Goal: Transaction & Acquisition: Purchase product/service

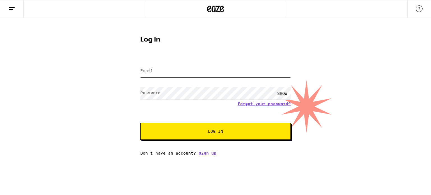
type input "[EMAIL_ADDRESS][DOMAIN_NAME]"
click at [223, 133] on span "Log In" at bounding box center [215, 131] width 15 height 4
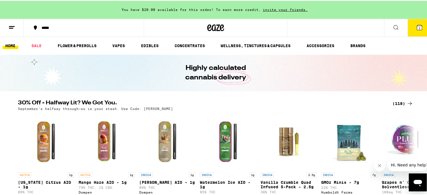
click at [419, 27] on span "1" at bounding box center [420, 27] width 2 height 3
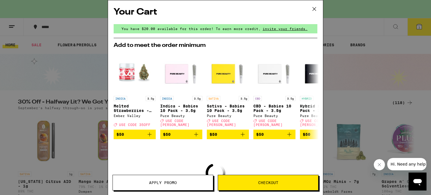
click at [267, 182] on span "Checkout" at bounding box center [268, 183] width 20 height 4
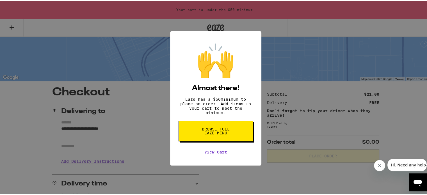
click at [212, 154] on link "View Cart" at bounding box center [215, 151] width 23 height 4
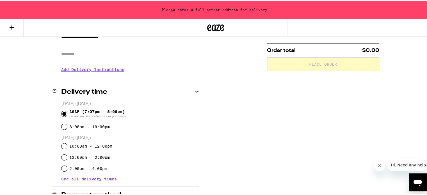
scroll to position [186, 0]
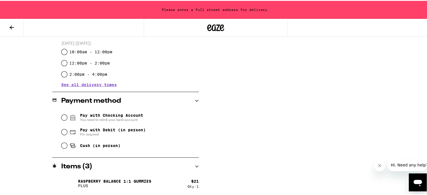
type input "**********"
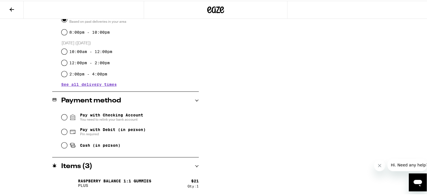
scroll to position [168, 0]
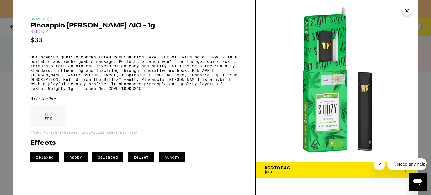
click at [346, 172] on span "Add To Bag $33" at bounding box center [337, 170] width 145 height 8
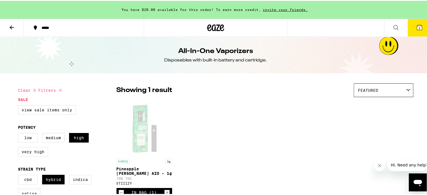
click at [418, 26] on icon at bounding box center [419, 26] width 5 height 5
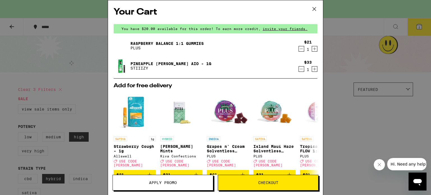
click at [312, 70] on icon "Increment" at bounding box center [314, 69] width 5 height 7
click at [218, 66] on div "Pineapple [PERSON_NAME] AIO - 1g STIIIZY" at bounding box center [205, 66] width 182 height 16
click at [163, 182] on span "Apply Promo" at bounding box center [163, 183] width 28 height 4
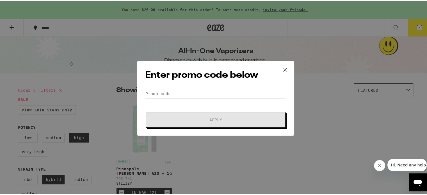
click at [172, 94] on input "Promo Code" at bounding box center [215, 93] width 141 height 8
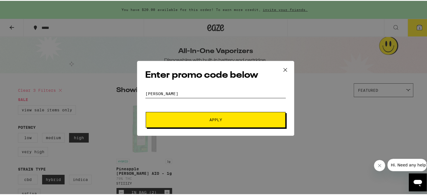
type input "LITTY"
click at [215, 117] on span "Apply" at bounding box center [216, 119] width 13 height 4
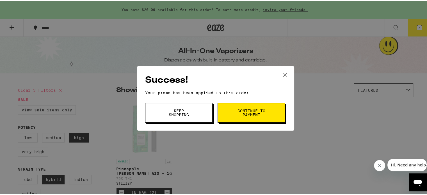
click at [248, 111] on span "Continue to payment" at bounding box center [251, 112] width 29 height 8
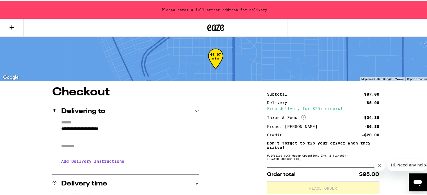
click at [94, 129] on input "**********" at bounding box center [130, 130] width 138 height 10
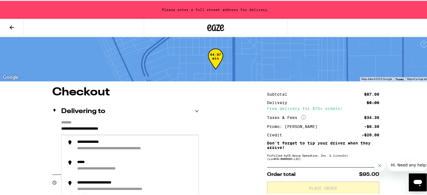
click at [61, 129] on input "**********" at bounding box center [130, 130] width 138 height 10
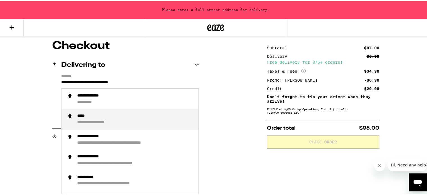
scroll to position [56, 0]
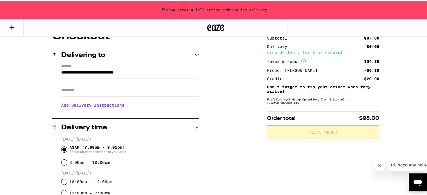
click at [237, 132] on div "**********" at bounding box center [215, 188] width 404 height 316
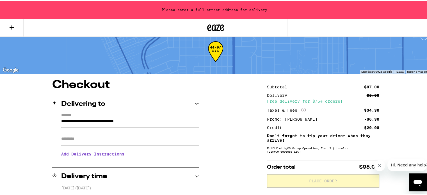
scroll to position [0, 0]
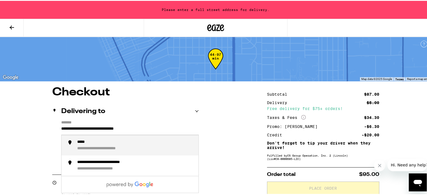
drag, startPoint x: 87, startPoint y: 128, endPoint x: 69, endPoint y: 126, distance: 18.4
click at [69, 126] on input "**********" at bounding box center [130, 130] width 138 height 10
click at [100, 141] on div "**********" at bounding box center [103, 141] width 53 height 5
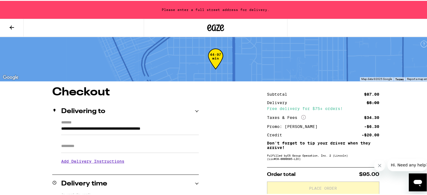
type input "**********"
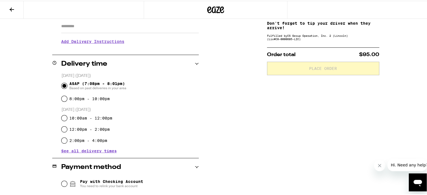
scroll to position [112, 0]
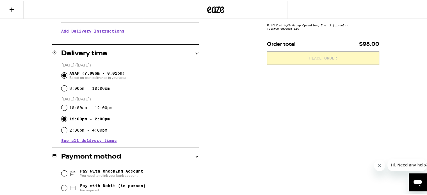
click at [63, 118] on input "12:00pm - 2:00pm" at bounding box center [65, 118] width 6 height 6
radio input "true"
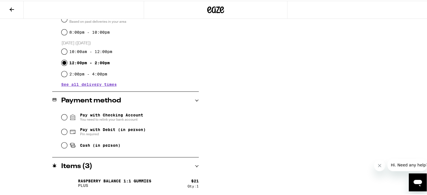
scroll to position [188, 0]
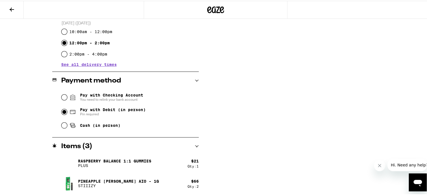
click at [62, 113] on input "Pay with Debit (in person) Pin required" at bounding box center [65, 111] width 6 height 6
radio input "true"
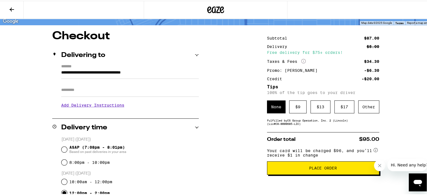
scroll to position [48, 0]
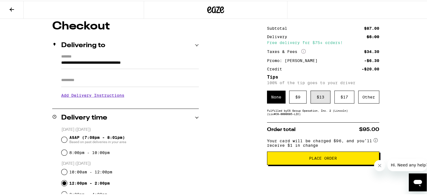
click at [321, 97] on div "$ 13" at bounding box center [321, 96] width 20 height 13
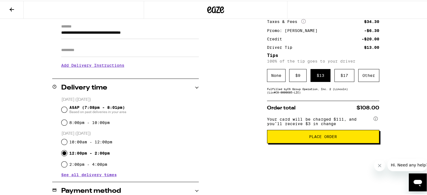
scroll to position [104, 0]
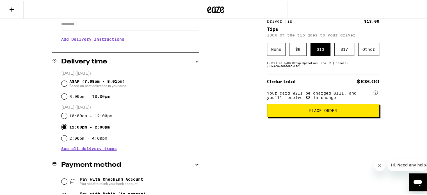
click at [320, 111] on span "Place Order" at bounding box center [323, 110] width 28 height 4
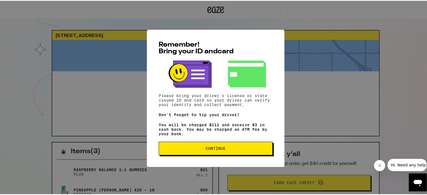
click at [208, 149] on span "Continue" at bounding box center [216, 148] width 20 height 4
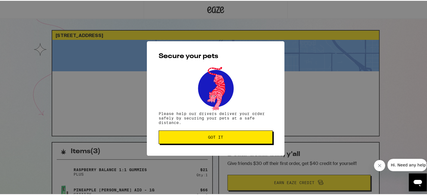
click at [212, 136] on span "Got it" at bounding box center [215, 137] width 15 height 4
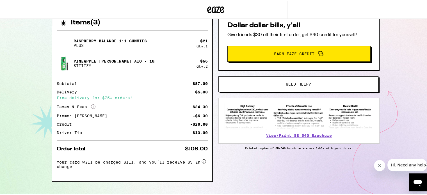
scroll to position [138, 0]
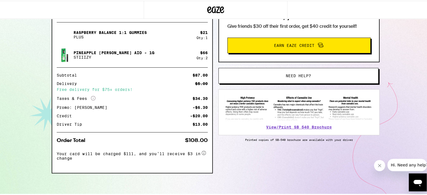
click at [202, 152] on circle at bounding box center [204, 152] width 4 height 4
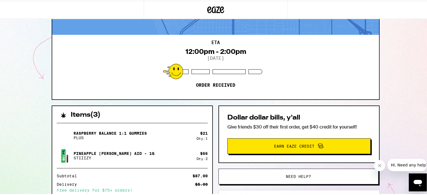
scroll to position [0, 0]
